Goal: Information Seeking & Learning: Find specific fact

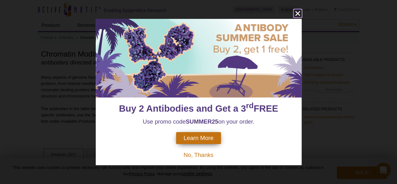
click at [298, 15] on icon "close" at bounding box center [298, 13] width 8 height 8
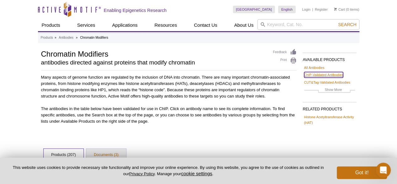
click at [316, 74] on link "ChIP-Validated Antibodies" at bounding box center [323, 75] width 39 height 6
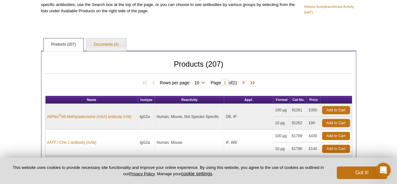
scroll to position [63, 0]
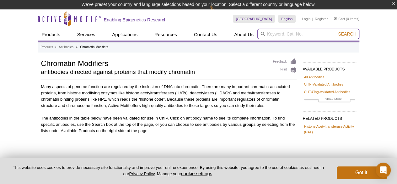
click at [279, 34] on input "search" at bounding box center [308, 34] width 102 height 11
type input "ezh1"
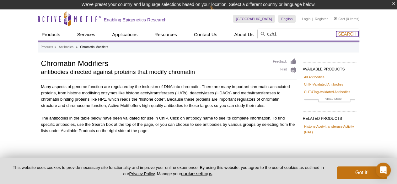
click at [339, 31] on span "Search" at bounding box center [347, 33] width 18 height 5
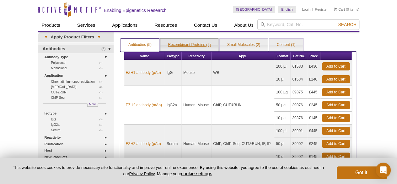
click at [182, 45] on link "Recombinant Proteins (2)" at bounding box center [189, 45] width 58 height 13
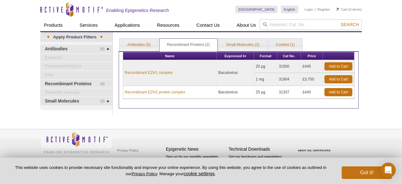
click at [244, 52] on th "Expressed In" at bounding box center [235, 56] width 37 height 8
click at [243, 48] on link "Small Molecules (2)" at bounding box center [243, 45] width 48 height 13
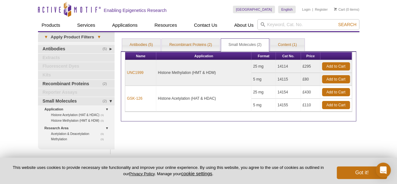
click at [173, 52] on th "Application" at bounding box center [203, 56] width 95 height 8
click at [147, 46] on link "Antibodies (5)" at bounding box center [141, 45] width 38 height 13
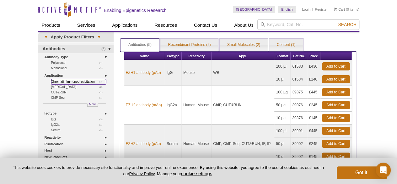
click at [79, 81] on link "(3) Chromatin Immunoprecipitation" at bounding box center [78, 81] width 55 height 5
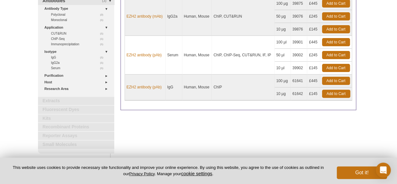
scroll to position [31, 0]
